Goal: Find specific page/section: Find specific page/section

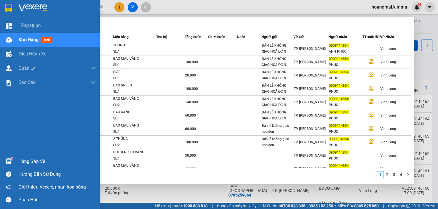
click at [14, 41] on div "Kho hàng mới" at bounding box center [50, 40] width 100 height 14
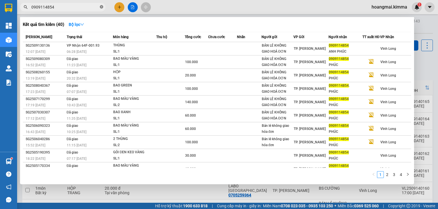
click at [101, 5] on span at bounding box center [101, 7] width 3 height 5
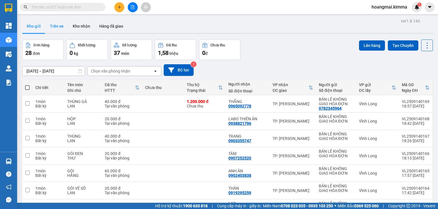
click at [51, 22] on button "Trên xe" at bounding box center [56, 26] width 23 height 14
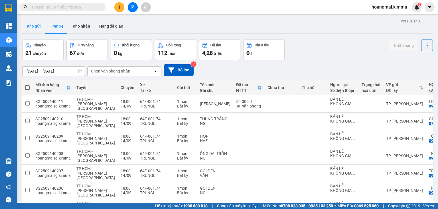
click at [36, 26] on button "Kho gửi" at bounding box center [33, 26] width 23 height 14
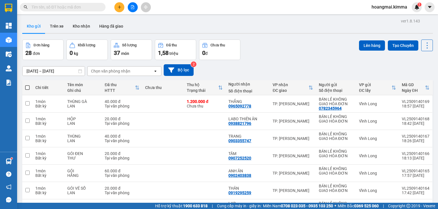
click at [79, 7] on input "text" at bounding box center [64, 7] width 67 height 6
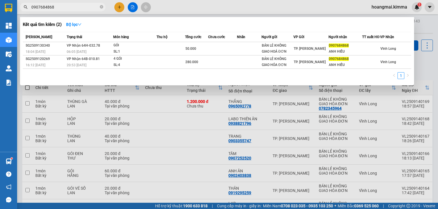
click at [79, 6] on input "0907684868" at bounding box center [64, 7] width 67 height 6
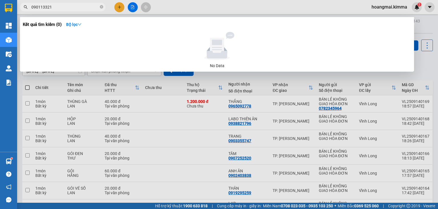
type input "0901133212"
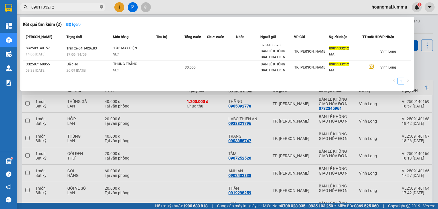
click at [102, 6] on icon "close-circle" at bounding box center [101, 6] width 3 height 3
